Goal: Find specific page/section: Find specific page/section

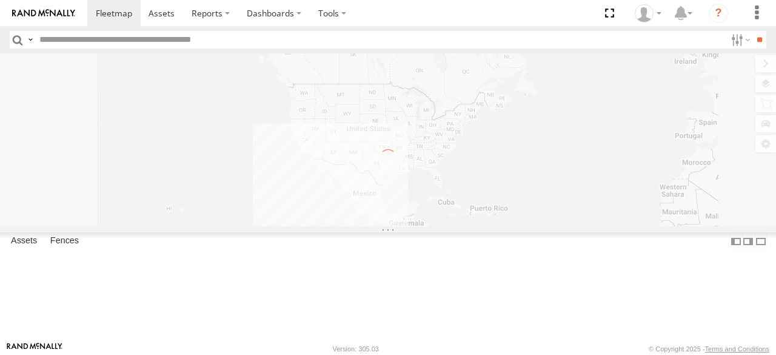
click at [89, 44] on input "text" at bounding box center [380, 40] width 691 height 18
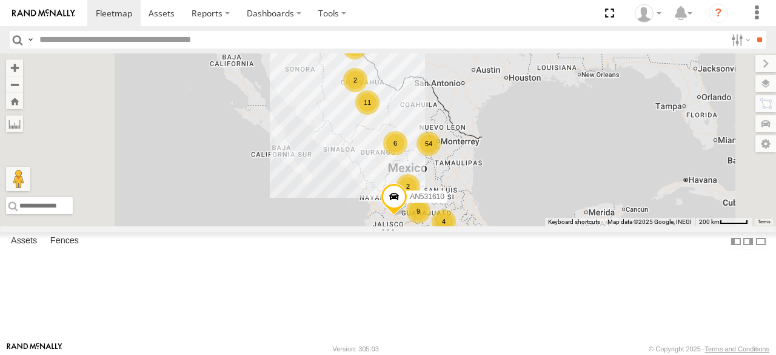
click at [101, 41] on input "text" at bounding box center [380, 40] width 691 height 18
type input "****"
click at [752, 31] on input "**" at bounding box center [759, 40] width 14 height 18
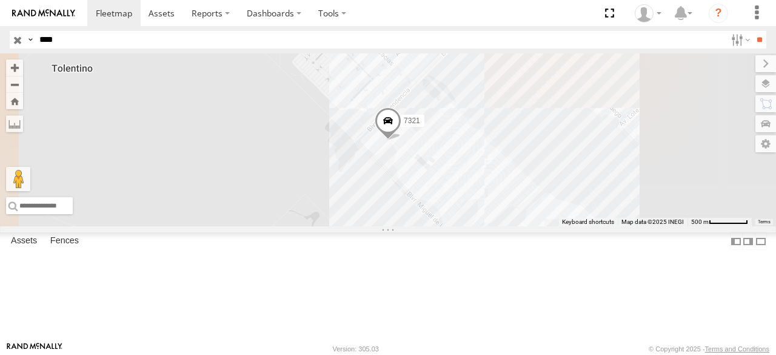
click at [0, 0] on div "7321" at bounding box center [0, 0] width 0 height 0
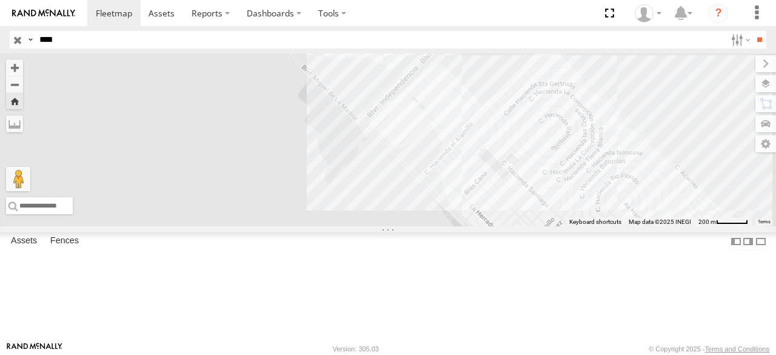
drag, startPoint x: 606, startPoint y: 148, endPoint x: 505, endPoint y: 255, distance: 147.1
click at [509, 226] on div at bounding box center [388, 139] width 776 height 173
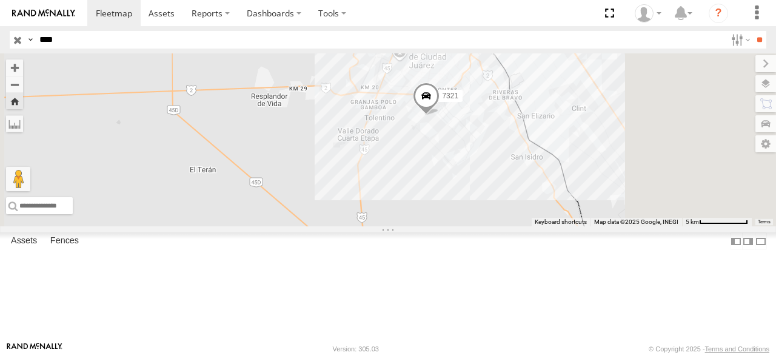
click at [0, 0] on div "7321" at bounding box center [0, 0] width 0 height 0
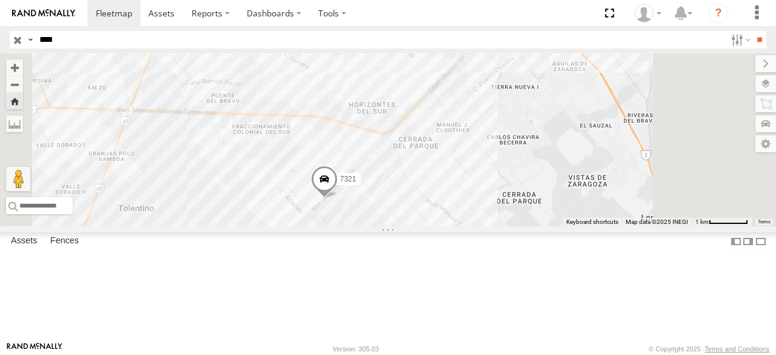
drag, startPoint x: 595, startPoint y: 199, endPoint x: 485, endPoint y: 249, distance: 121.2
click at [485, 226] on div "7321" at bounding box center [388, 139] width 776 height 173
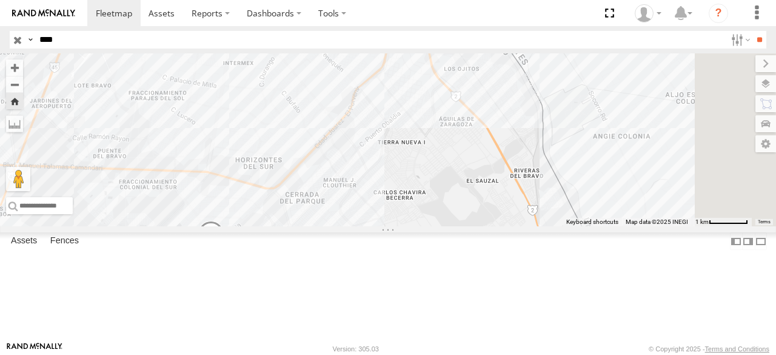
drag, startPoint x: 541, startPoint y: 184, endPoint x: 512, endPoint y: 248, distance: 70.8
click at [512, 226] on div "7321" at bounding box center [388, 139] width 776 height 173
